Goal: Task Accomplishment & Management: Complete application form

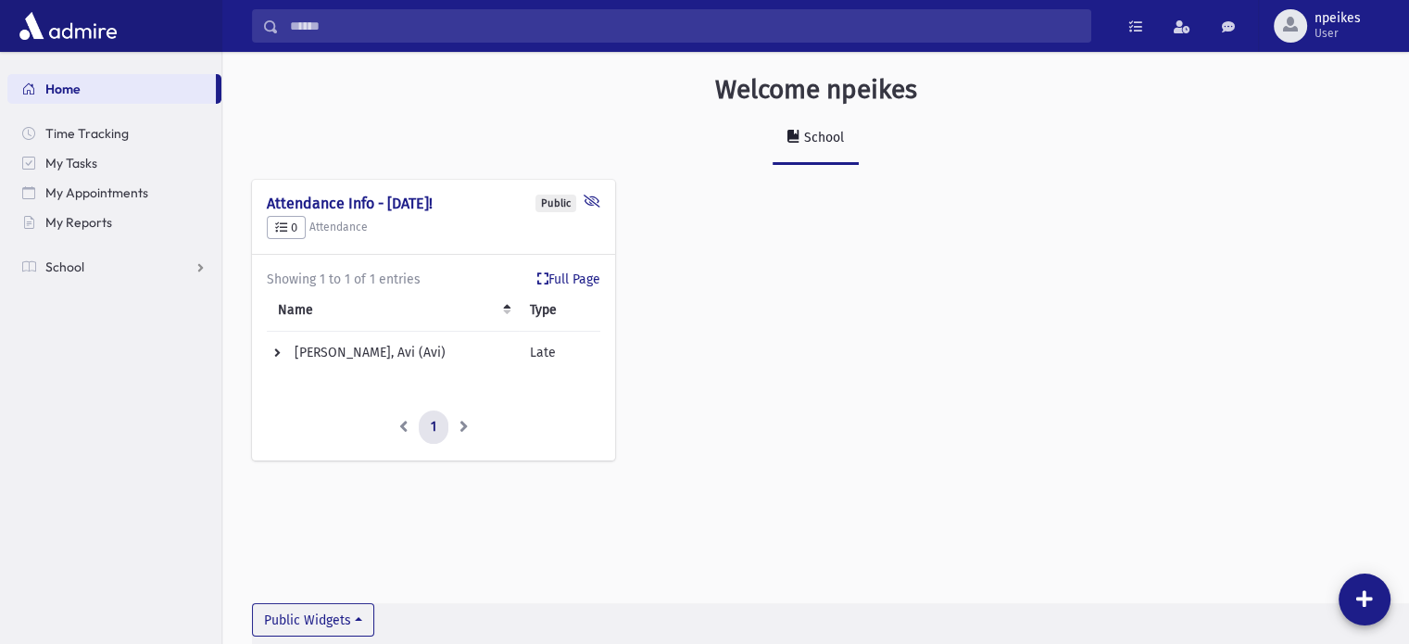
scroll to position [41, 0]
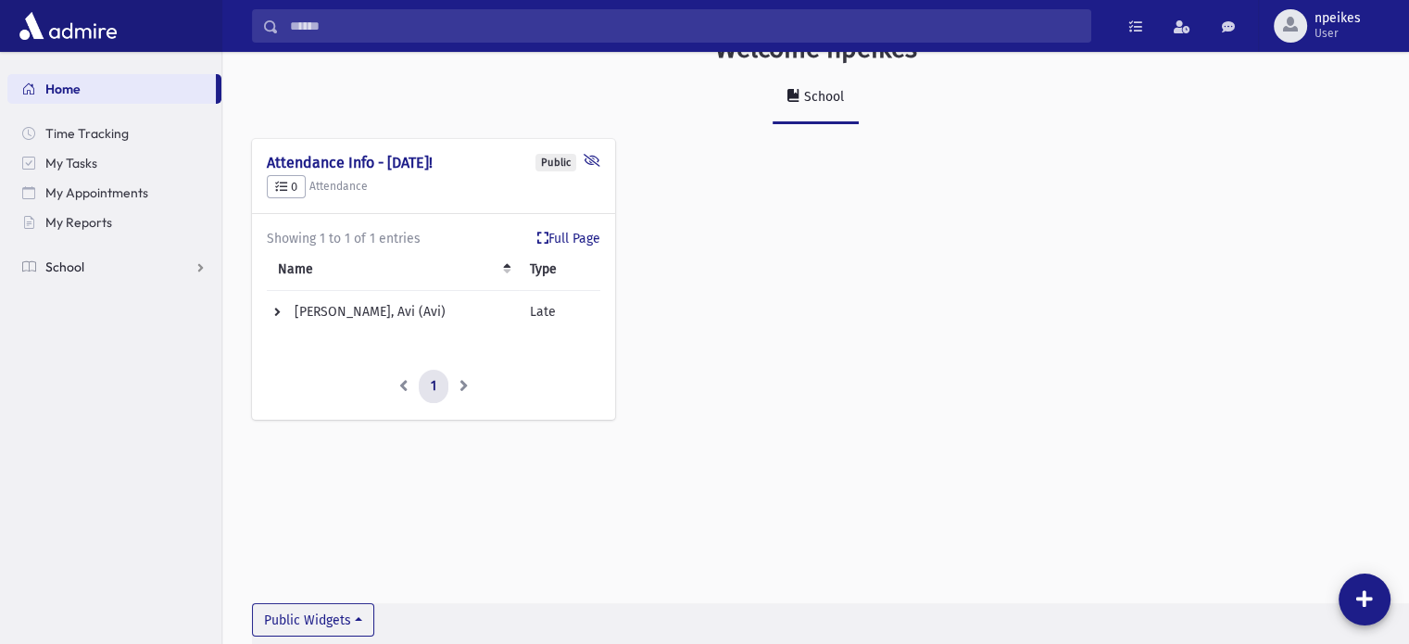
click at [200, 266] on link "School" at bounding box center [114, 267] width 214 height 30
click at [95, 330] on span "Attendance" at bounding box center [90, 326] width 69 height 17
click at [96, 355] on span "Entry" at bounding box center [85, 355] width 31 height 17
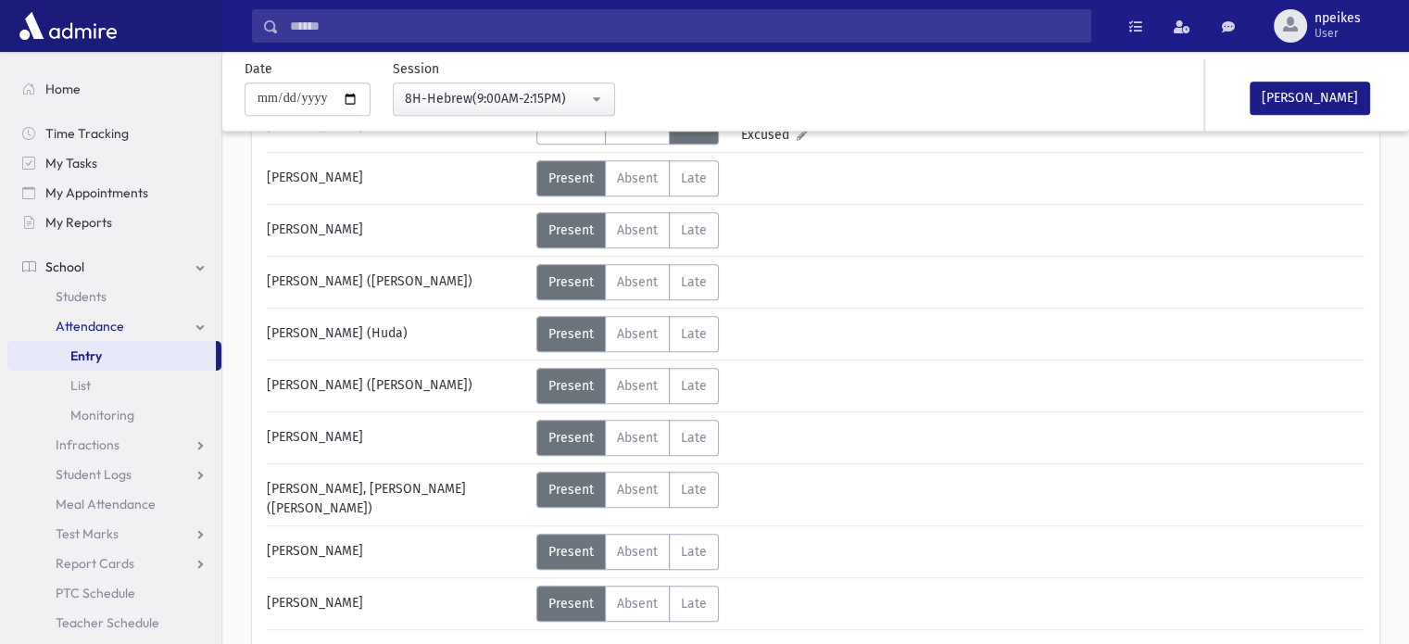
scroll to position [1186, 0]
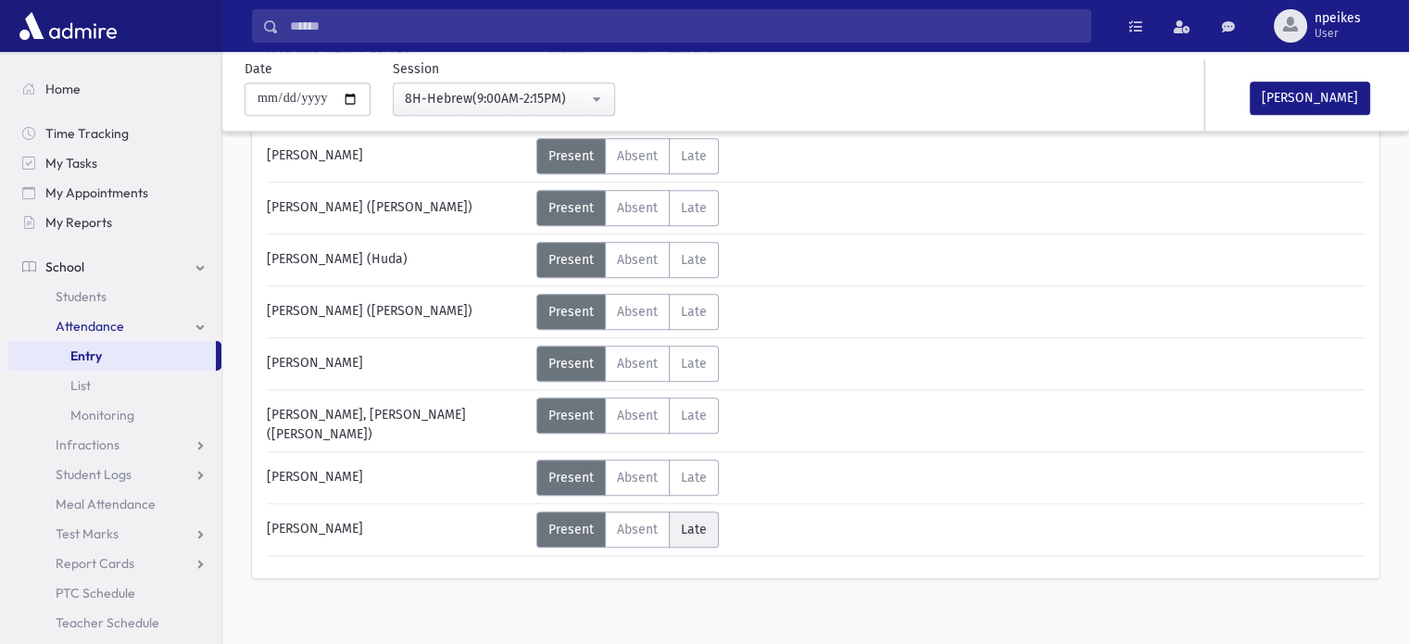
click at [701, 522] on span "Late" at bounding box center [694, 530] width 26 height 16
click at [576, 522] on span "Present" at bounding box center [570, 530] width 45 height 16
click at [648, 470] on span "Absent" at bounding box center [637, 478] width 41 height 16
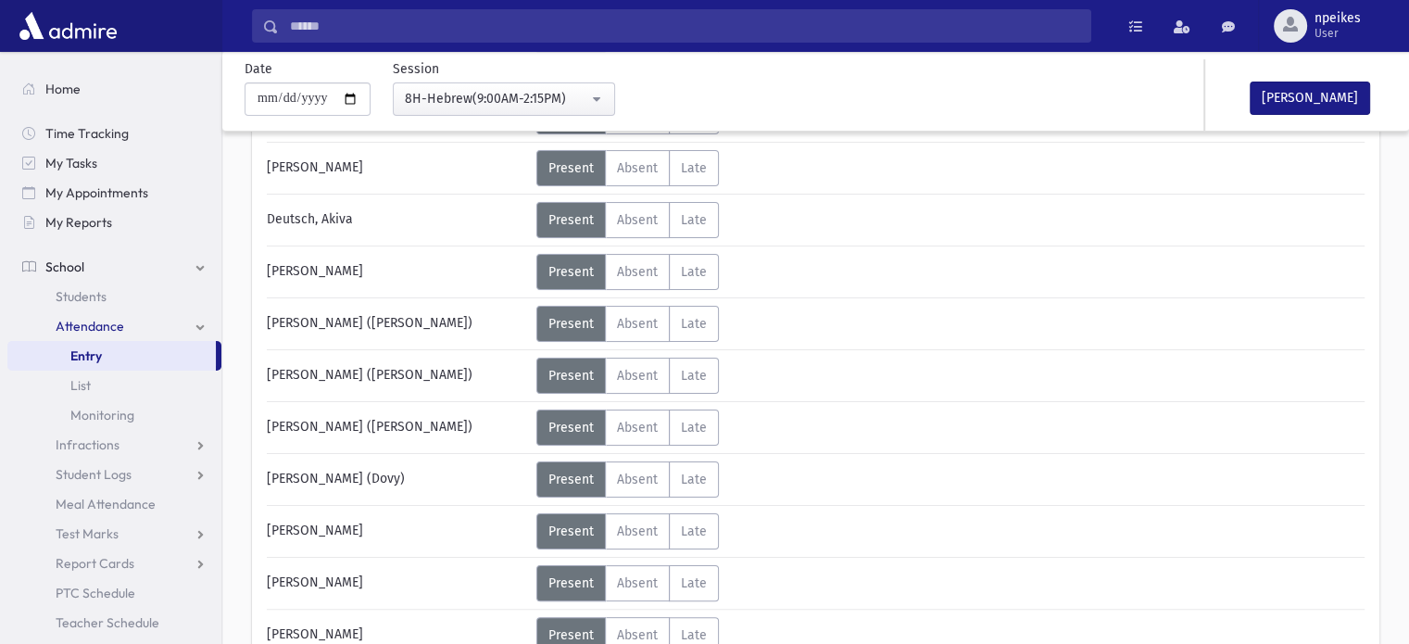
scroll to position [259, 0]
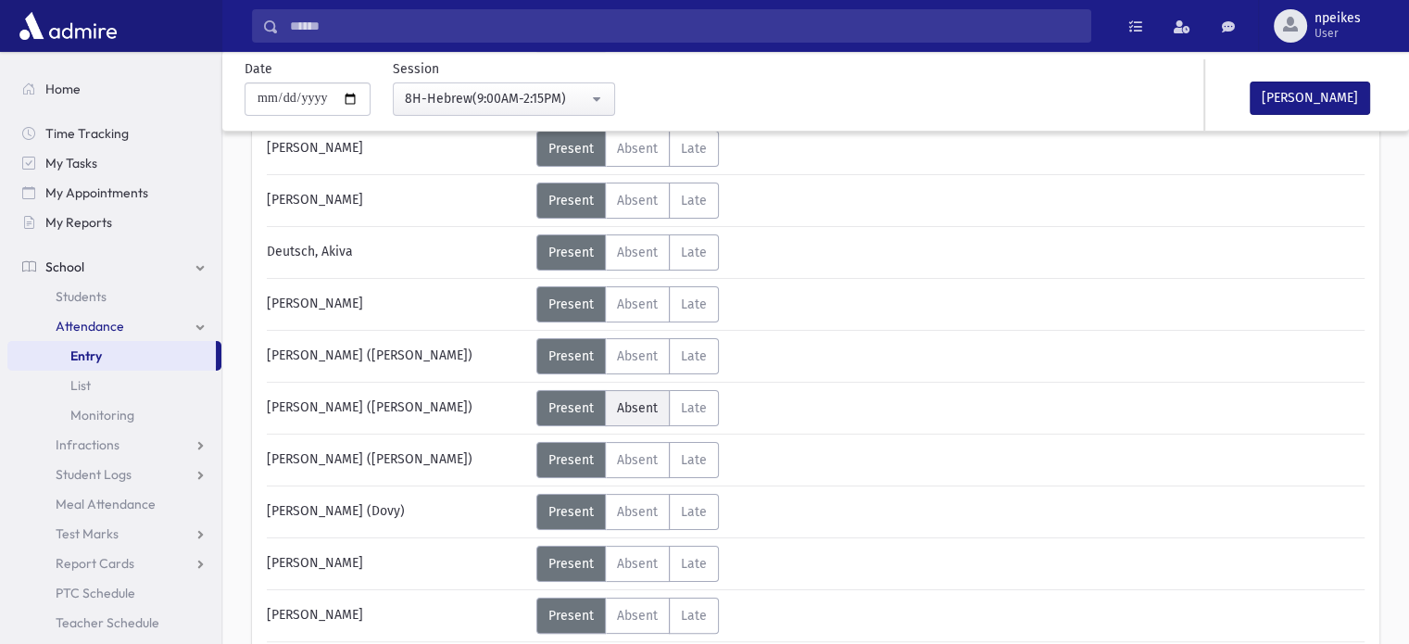
click at [636, 403] on span "Absent" at bounding box center [637, 408] width 41 height 16
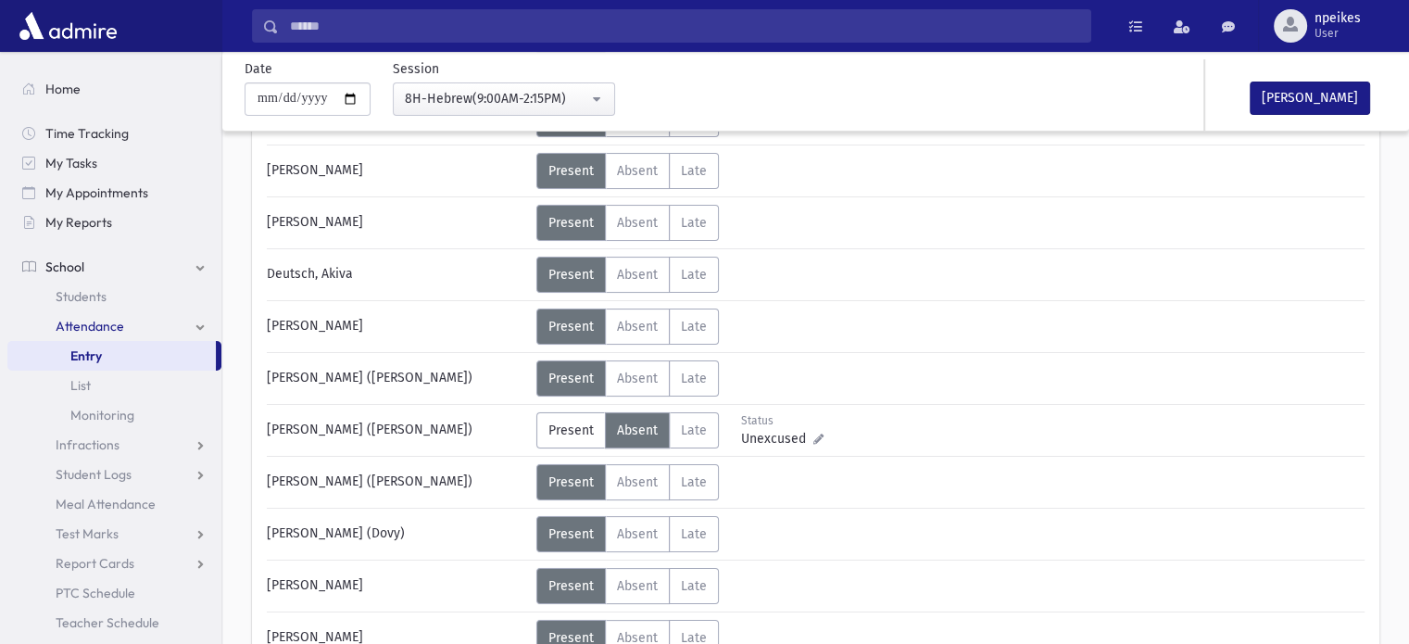
scroll to position [74, 0]
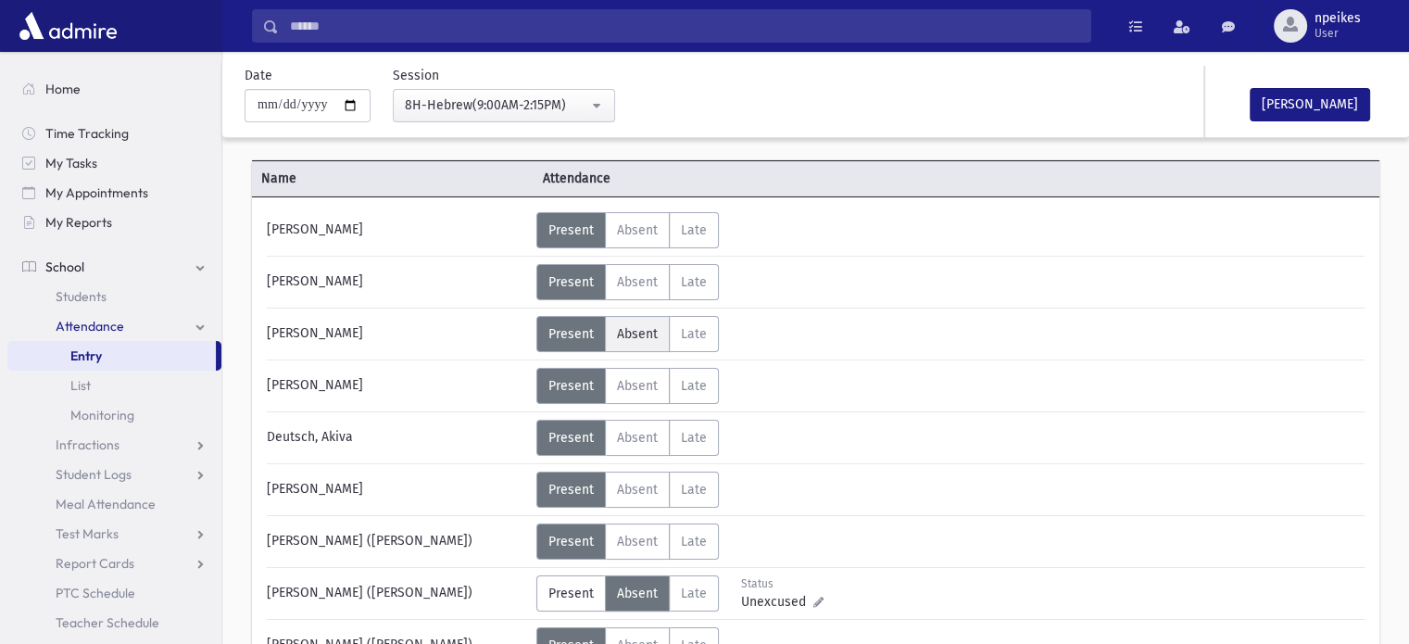
click at [632, 331] on span "Absent" at bounding box center [637, 334] width 41 height 16
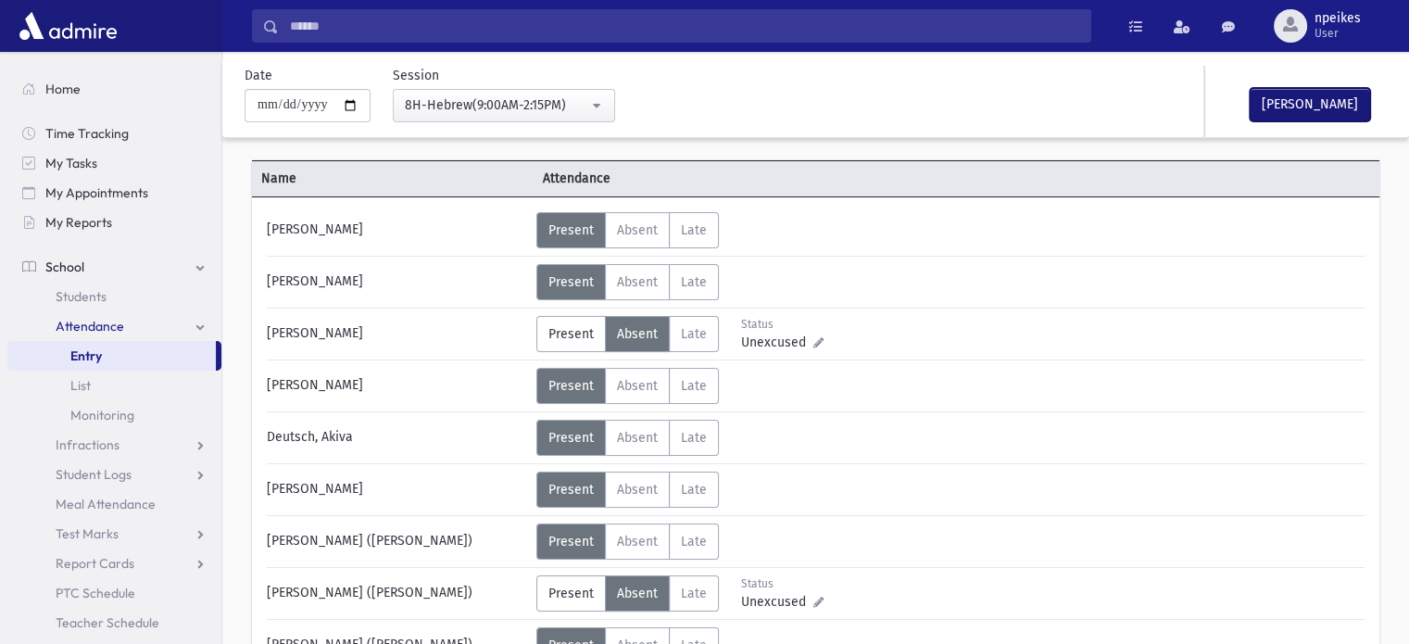
click at [1262, 95] on button "Mark Done" at bounding box center [1310, 104] width 120 height 33
